Goal: Communication & Community: Ask a question

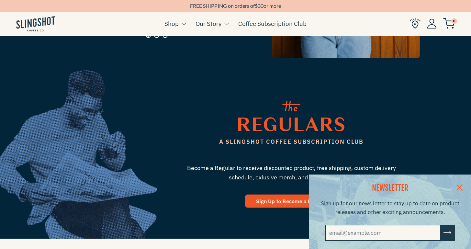
scroll to position [898, 0]
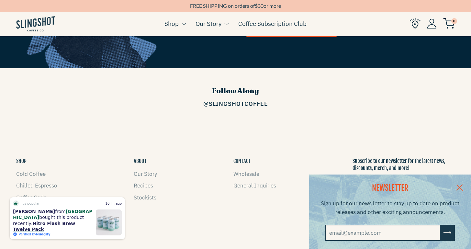
click at [465, 186] on link at bounding box center [460, 187] width 23 height 25
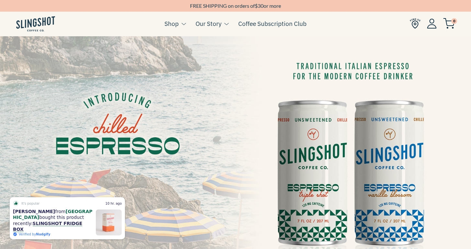
scroll to position [954, 0]
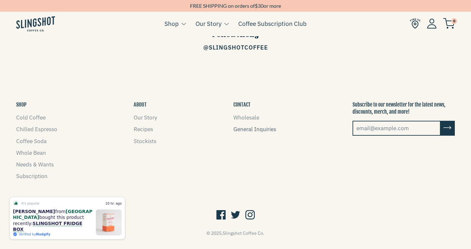
click at [251, 126] on link "General Inquiries" at bounding box center [254, 129] width 43 height 7
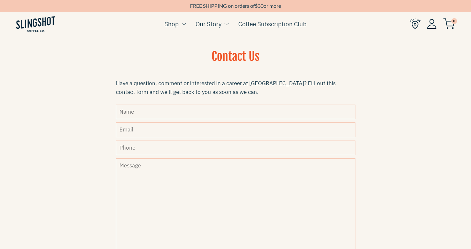
scroll to position [172, 0]
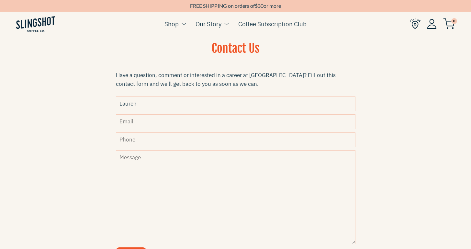
click at [144, 107] on input "Lauren" at bounding box center [236, 104] width 240 height 15
type input "Lauren Katz"
type input "lauren.katz@beanstalk.com"
type input "9087708023"
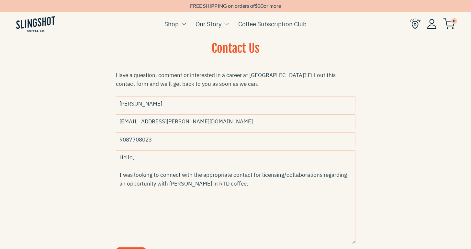
click at [119, 184] on textarea "Hello, I was looking to connect with the appropriate contact for licensing/coll…" at bounding box center [236, 197] width 240 height 94
click at [249, 177] on textarea "Hello, I was looking to connect with the appropriate contact for licensing/coll…" at bounding box center [236, 197] width 240 height 94
click at [243, 187] on textarea "Hello, I was looking to connect with the appropriate contact for licensing/coll…" at bounding box center [236, 197] width 240 height 94
click at [224, 207] on textarea "Hello, I was looking to connect with the appropriate contact for licensing/coll…" at bounding box center [236, 197] width 240 height 94
click at [246, 183] on textarea "Hello, I was looking to connect with the appropriate contact for licensing/coll…" at bounding box center [236, 197] width 240 height 94
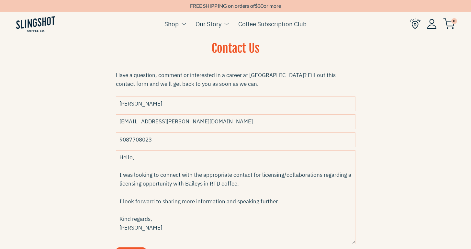
type textarea "Hello, I was looking to connect with the appropriate contact for licensing/coll…"
click at [131, 247] on form "Name Lauren Katz Email lauren.katz@beanstalk.com Phone 9087708023 Message Hello…" at bounding box center [236, 180] width 240 height 167
click at [96, 234] on section "We'd love to hear from you. Have a question or comment? Want to work with us? D…" at bounding box center [235, 55] width 471 height 433
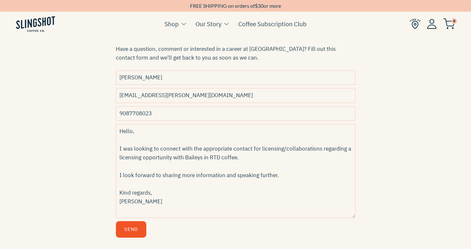
scroll to position [199, 0]
click at [134, 231] on button "Send" at bounding box center [131, 229] width 30 height 17
